Goal: Register for event/course

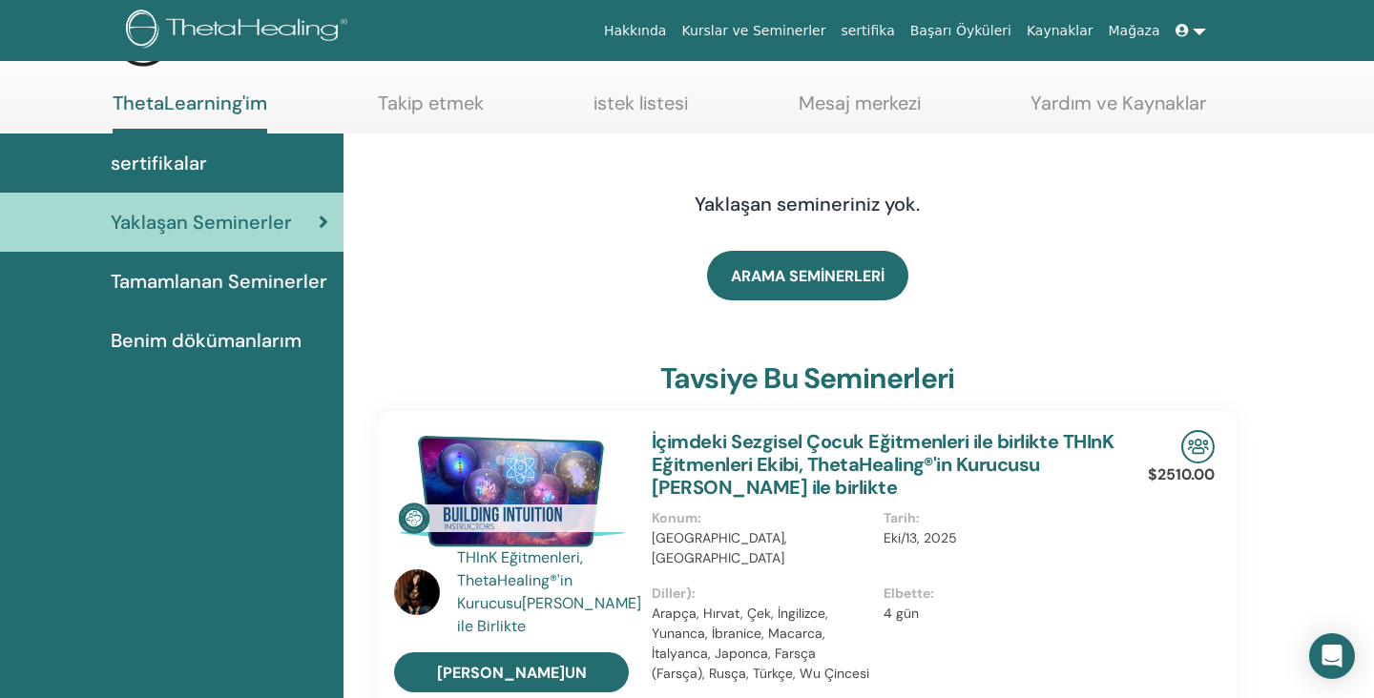
scroll to position [38, 0]
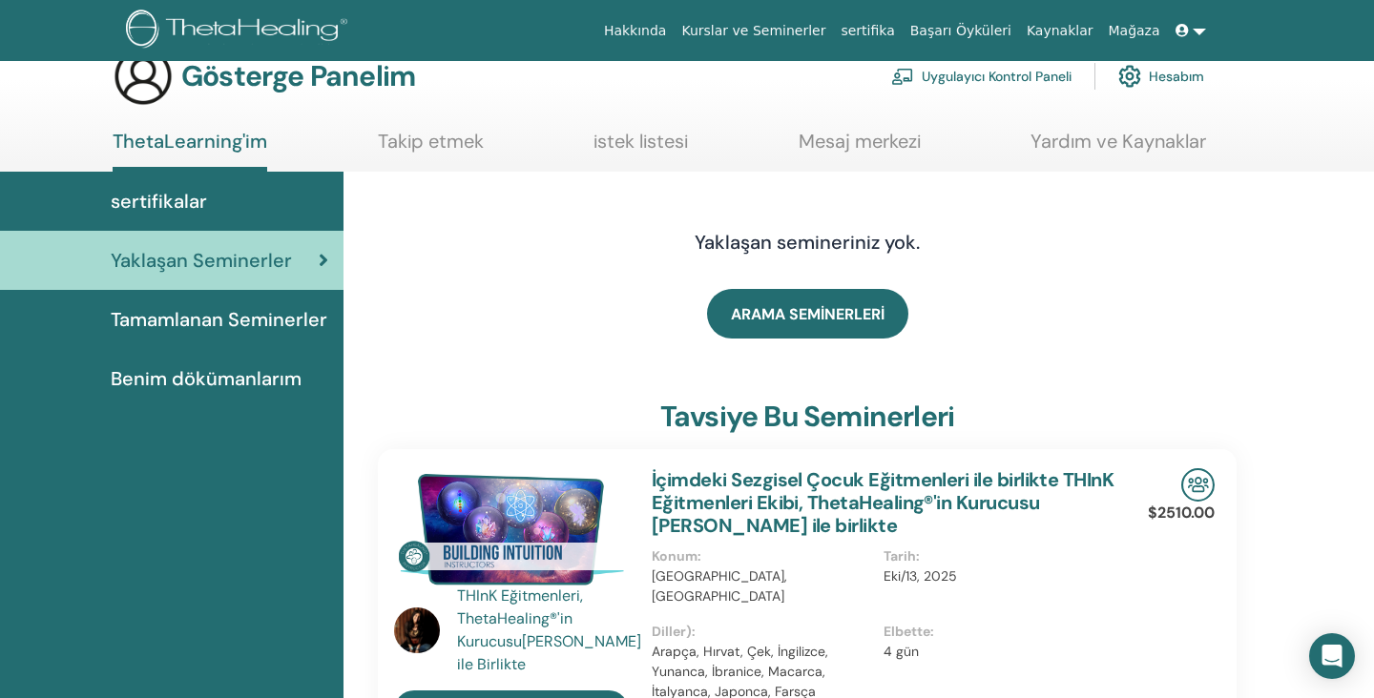
click at [222, 319] on font "Tamamlanan Seminerler" at bounding box center [219, 319] width 217 height 25
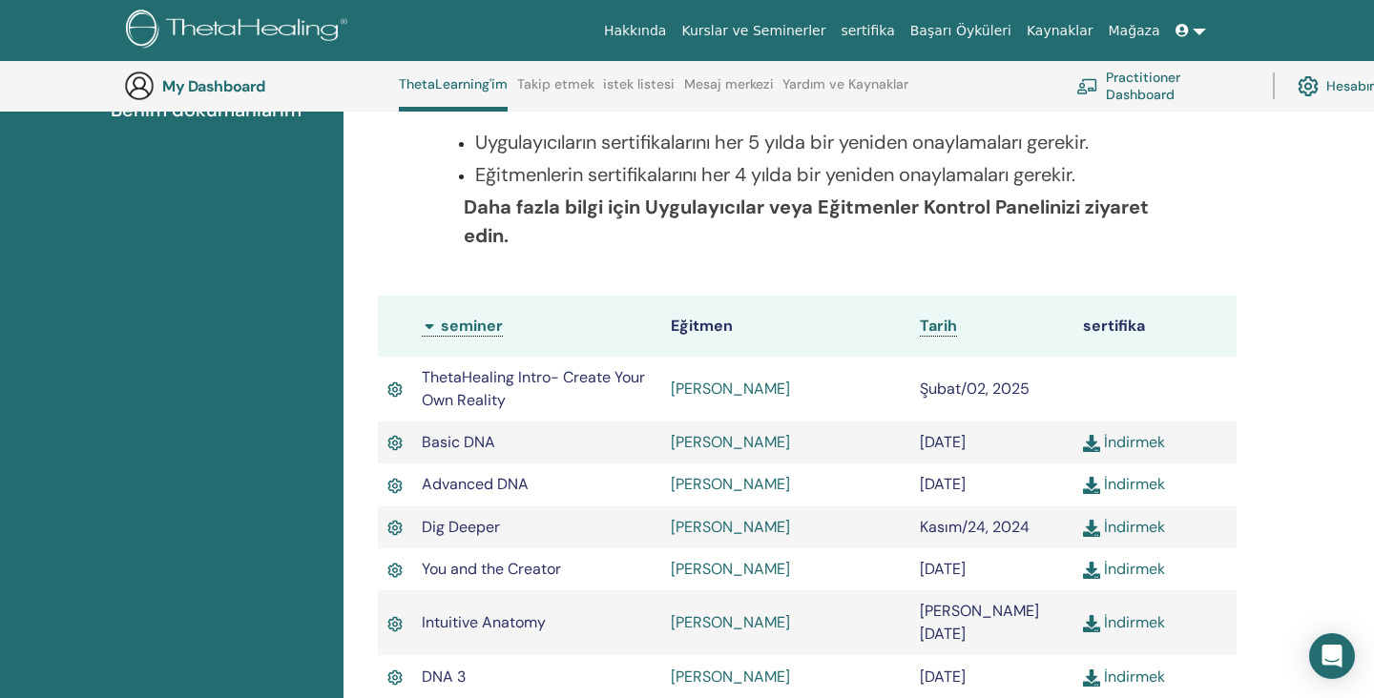
scroll to position [470, 0]
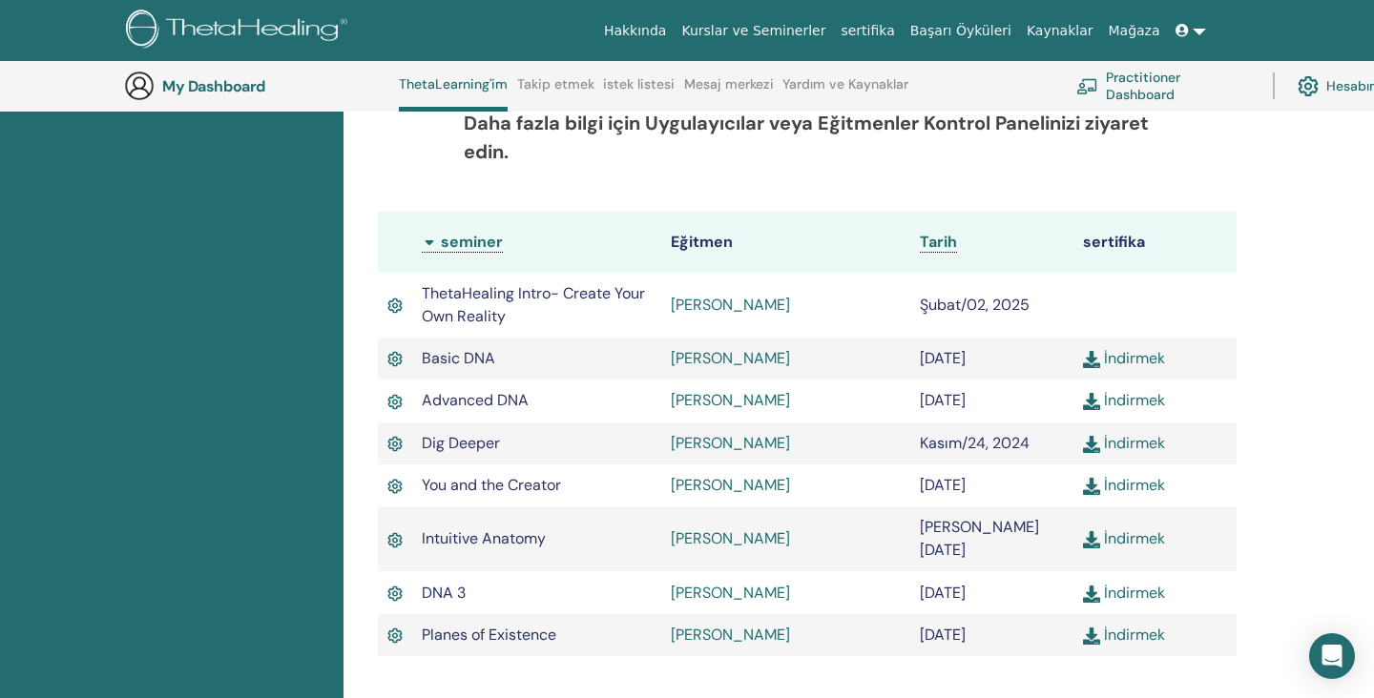
click at [700, 362] on link "[PERSON_NAME]" at bounding box center [730, 358] width 119 height 20
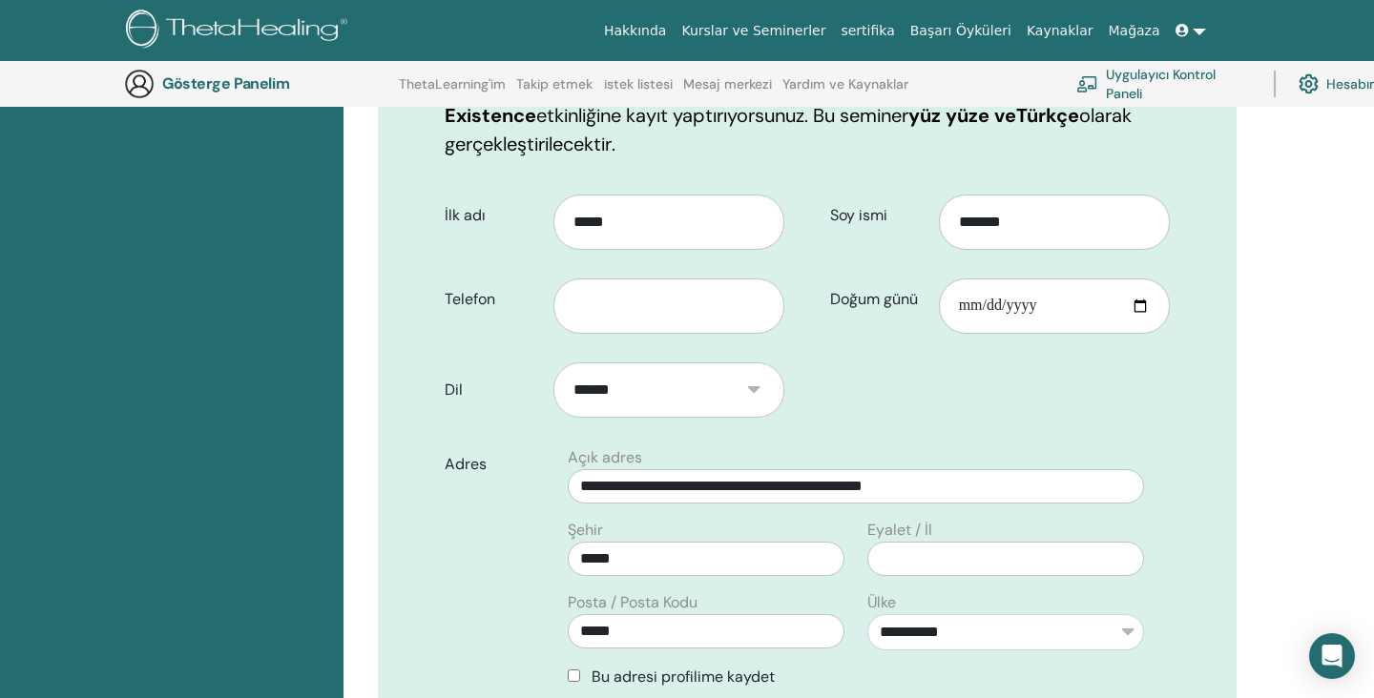
scroll to position [427, 0]
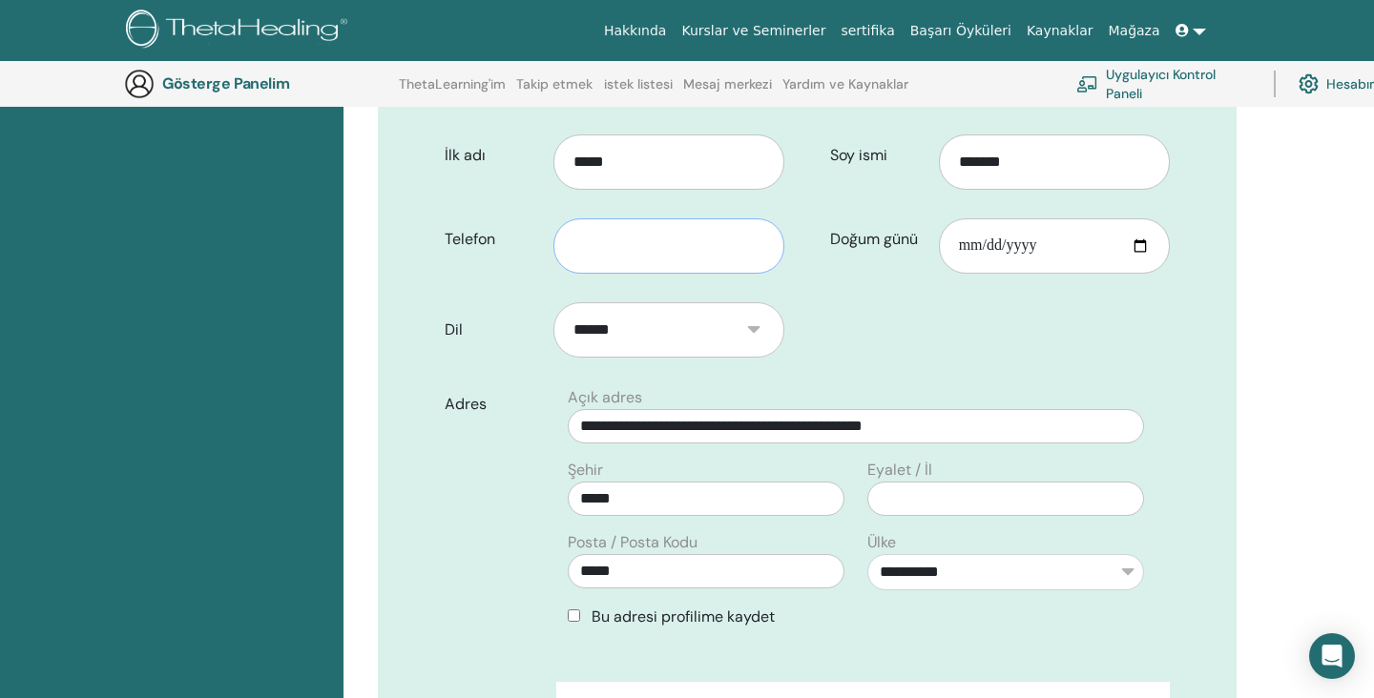
click at [714, 220] on input "text" at bounding box center [668, 245] width 231 height 55
type input "**********"
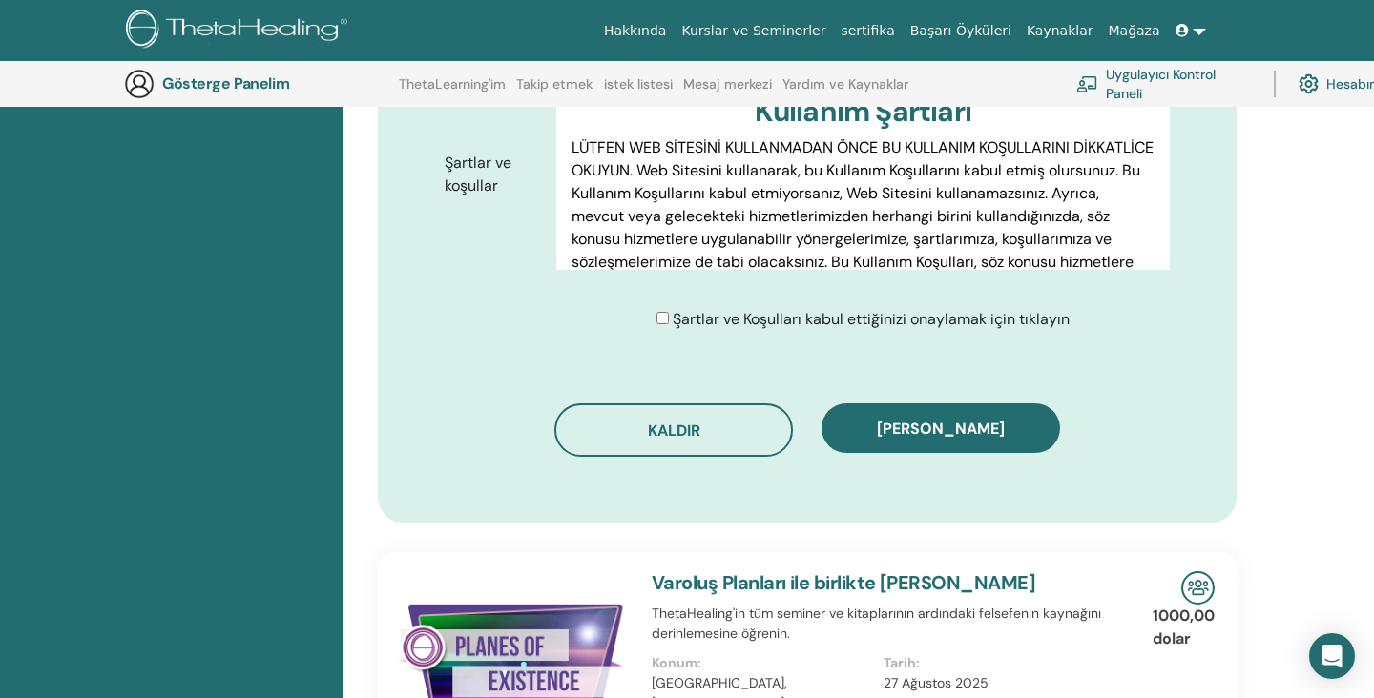
scroll to position [1076, 0]
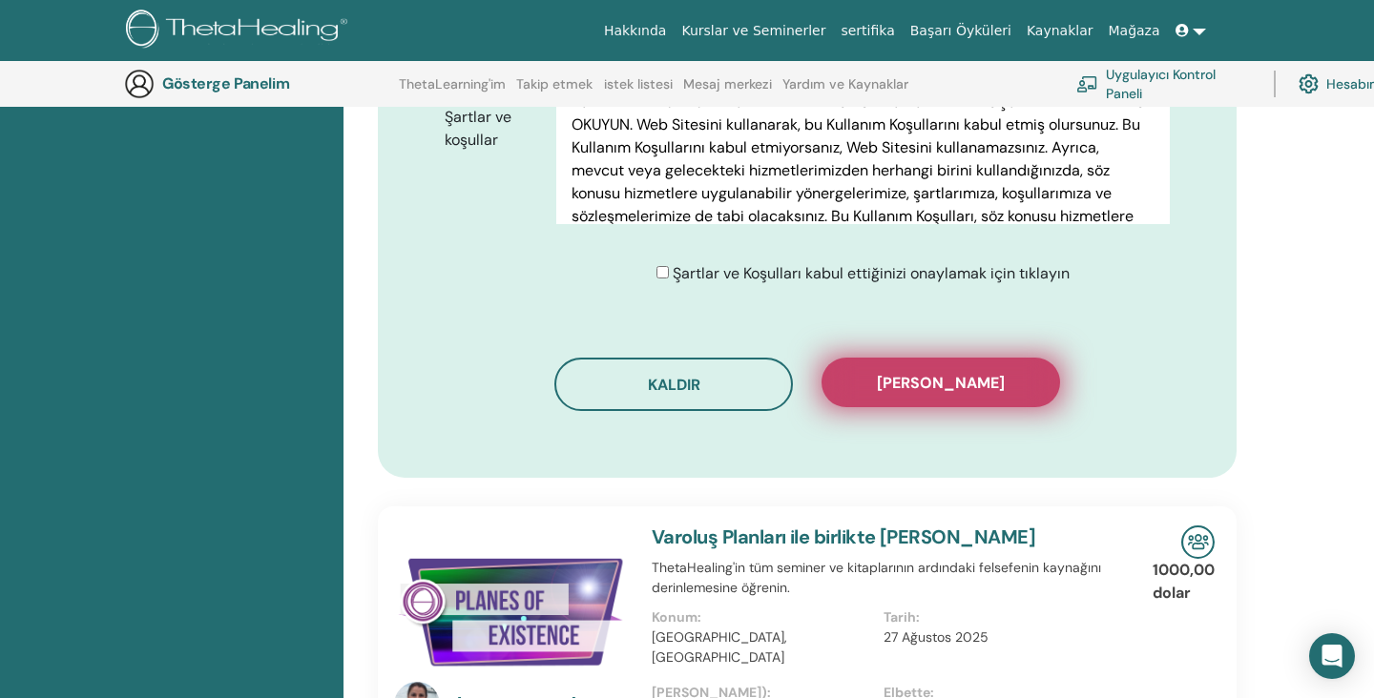
click at [907, 373] on font "Kaydı onayla" at bounding box center [941, 383] width 128 height 20
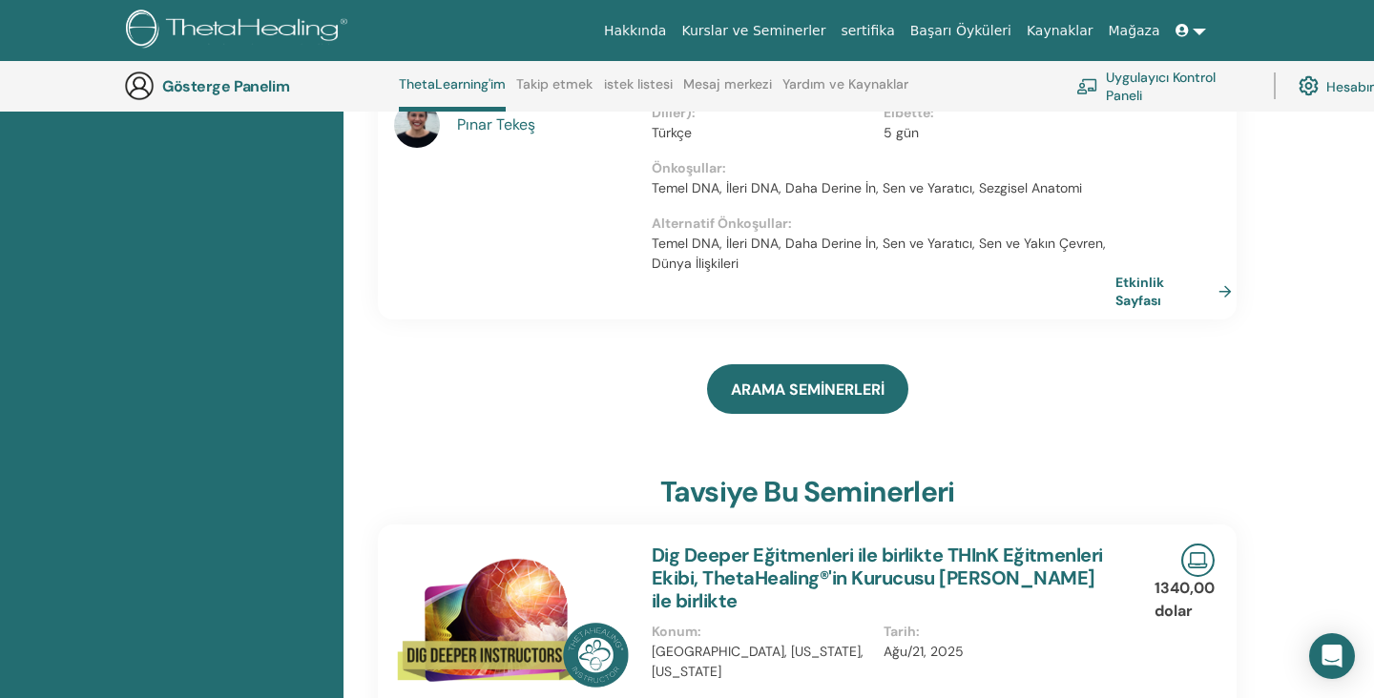
scroll to position [432, 0]
